Goal: Task Accomplishment & Management: Use online tool/utility

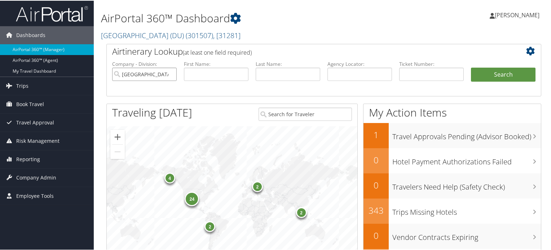
click at [169, 73] on input "[GEOGRAPHIC_DATA] (DU)" at bounding box center [144, 73] width 65 height 13
type input "musc"
click at [471, 67] on button "Search" at bounding box center [503, 74] width 65 height 14
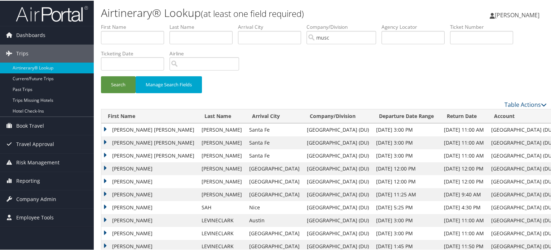
click at [375, 86] on div "Search Manage Search Fields" at bounding box center [324, 88] width 456 height 24
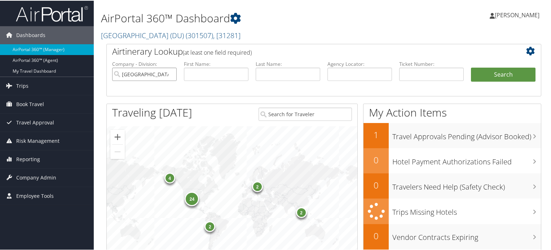
click at [170, 73] on input "[GEOGRAPHIC_DATA] (DU)" at bounding box center [144, 73] width 65 height 13
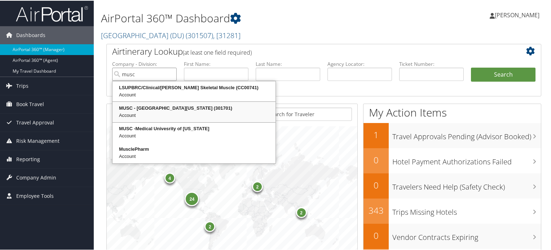
type input "musc"
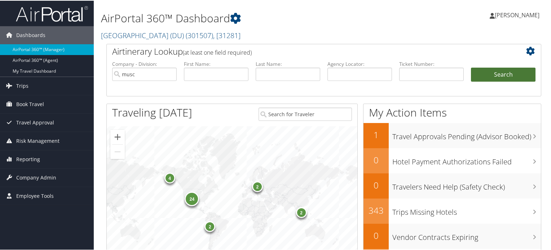
click at [501, 78] on button "Search" at bounding box center [503, 74] width 65 height 14
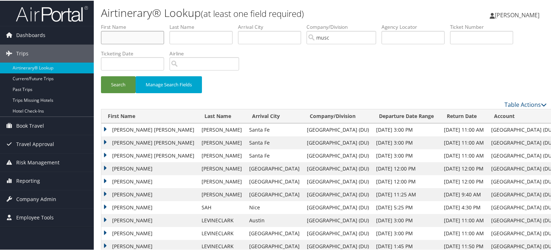
click at [142, 35] on input "text" at bounding box center [132, 36] width 63 height 13
click at [46, 20] on img at bounding box center [52, 13] width 72 height 17
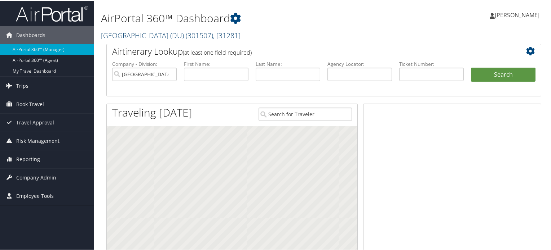
click at [139, 32] on link "[GEOGRAPHIC_DATA] (DU) ( 301507 ) , [ 31281 ]" at bounding box center [170, 35] width 139 height 10
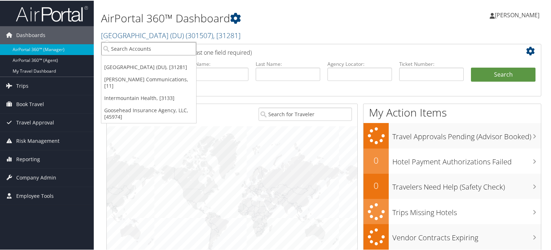
click at [152, 49] on input "search" at bounding box center [148, 47] width 95 height 13
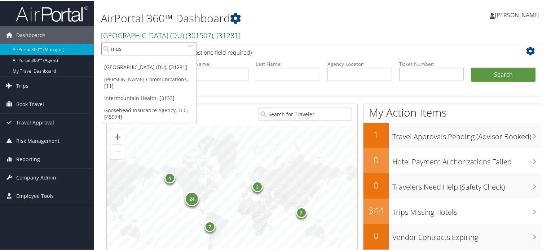
type input "musc"
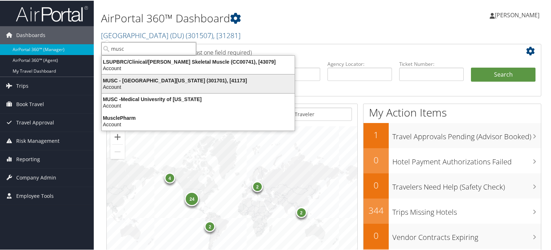
click at [174, 88] on div "Account" at bounding box center [197, 86] width 201 height 6
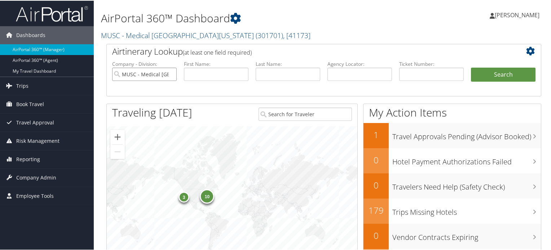
click at [170, 73] on input "MUSC - Medical [GEOGRAPHIC_DATA][US_STATE]" at bounding box center [144, 73] width 65 height 13
click at [208, 70] on input "text" at bounding box center [216, 73] width 65 height 13
click at [277, 74] on input "text" at bounding box center [288, 73] width 65 height 13
click at [346, 74] on input "text" at bounding box center [359, 73] width 65 height 13
click at [422, 73] on input "text" at bounding box center [431, 73] width 65 height 13
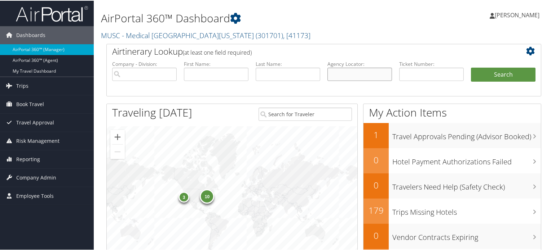
click at [357, 75] on input "text" at bounding box center [359, 73] width 65 height 13
click at [293, 75] on input "text" at bounding box center [288, 73] width 65 height 13
click at [221, 70] on input "text" at bounding box center [216, 73] width 65 height 13
click at [137, 76] on input "search" at bounding box center [144, 73] width 65 height 13
click at [204, 76] on input "text" at bounding box center [216, 73] width 65 height 13
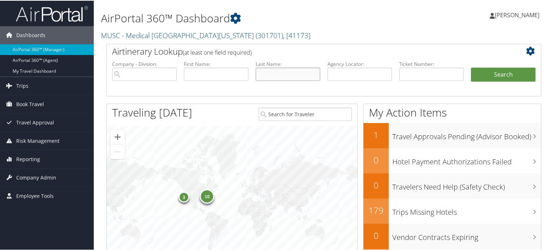
click at [267, 74] on input "text" at bounding box center [288, 73] width 65 height 13
click at [345, 75] on input "text" at bounding box center [359, 73] width 65 height 13
click at [425, 74] on input "text" at bounding box center [431, 73] width 65 height 13
click at [415, 52] on h2 "Airtinerary Lookup (at least one field required)" at bounding box center [305, 51] width 387 height 12
click at [405, 70] on input "text" at bounding box center [431, 73] width 65 height 13
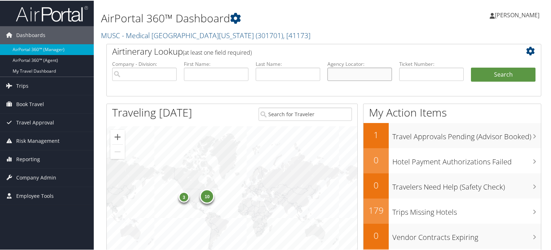
click at [370, 72] on input "text" at bounding box center [359, 73] width 65 height 13
click at [281, 70] on input "text" at bounding box center [288, 73] width 65 height 13
click at [286, 55] on h2 "Airtinerary Lookup (at least one field required)" at bounding box center [305, 51] width 387 height 12
click at [214, 79] on input "text" at bounding box center [216, 73] width 65 height 13
click at [155, 75] on input "search" at bounding box center [144, 73] width 65 height 13
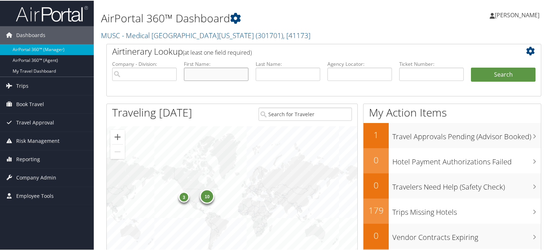
click at [211, 75] on input "text" at bounding box center [216, 73] width 65 height 13
click at [284, 72] on input "text" at bounding box center [288, 73] width 65 height 13
click at [349, 73] on input "text" at bounding box center [359, 73] width 65 height 13
click at [425, 70] on input "text" at bounding box center [431, 73] width 65 height 13
click at [422, 50] on h2 "Airtinerary Lookup (at least one field required)" at bounding box center [305, 51] width 387 height 12
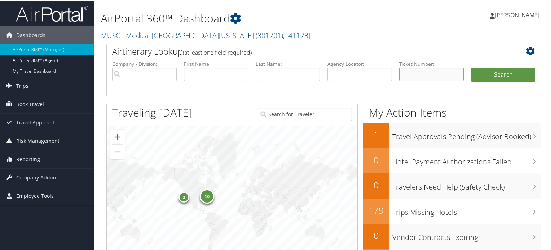
click at [406, 70] on input "text" at bounding box center [431, 73] width 65 height 13
click at [406, 44] on div "Airtinerary Lookup (at least one field required)" at bounding box center [306, 52] width 398 height 16
click at [352, 78] on input "text" at bounding box center [359, 73] width 65 height 13
click at [357, 50] on h2 "Airtinerary Lookup (at least one field required)" at bounding box center [305, 51] width 387 height 12
click at [279, 78] on input "text" at bounding box center [288, 73] width 65 height 13
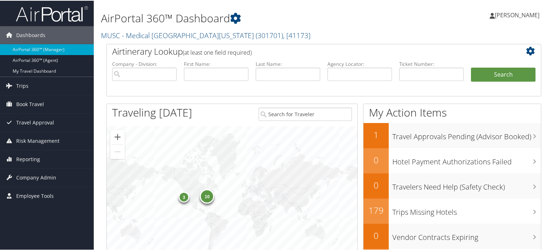
drag, startPoint x: 288, startPoint y: 44, endPoint x: 271, endPoint y: 54, distance: 19.7
click at [288, 45] on h2 "Airtinerary Lookup (at least one field required)" at bounding box center [305, 51] width 387 height 12
click at [222, 72] on input "text" at bounding box center [216, 73] width 65 height 13
click at [235, 60] on label "First Name:" at bounding box center [216, 63] width 65 height 7
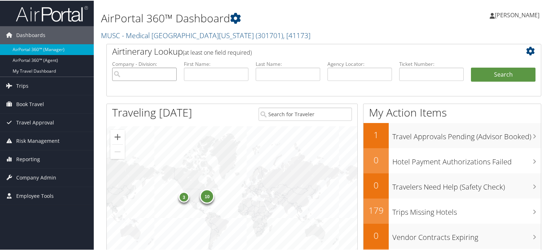
click at [138, 72] on input "search" at bounding box center [144, 73] width 65 height 13
type input "n"
